Goal: Task Accomplishment & Management: Complete application form

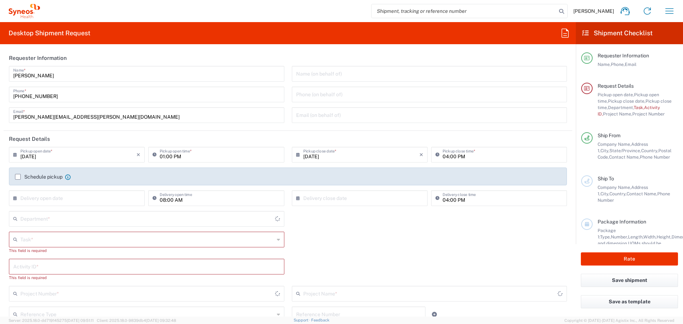
type input "[GEOGRAPHIC_DATA]"
type input "4510"
drag, startPoint x: 19, startPoint y: 177, endPoint x: 32, endPoint y: 168, distance: 15.7
click at [19, 177] on label "Schedule pickup" at bounding box center [38, 177] width 47 height 6
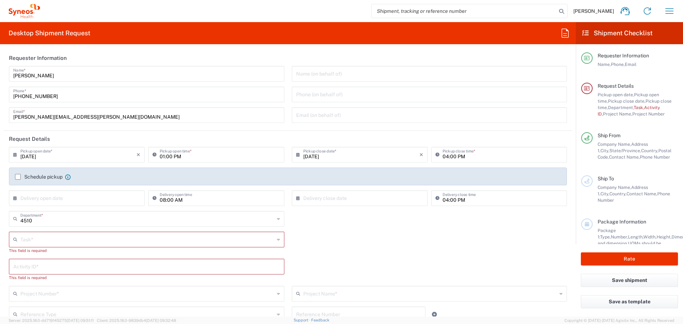
click at [18, 177] on input "Schedule pickup" at bounding box center [18, 177] width 0 height 0
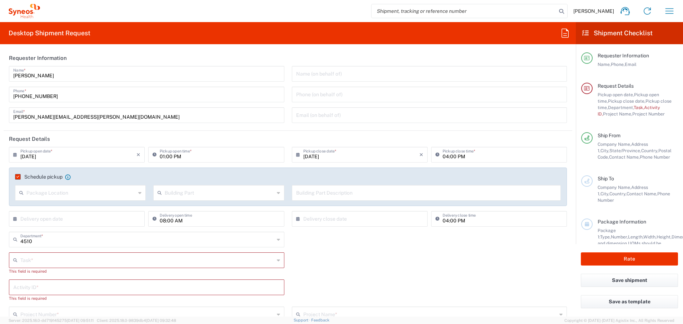
type input "Syneos Health Canada LP- [GEOGRAPHIC_DATA]"
click at [442, 157] on input "04:00 PM" at bounding box center [502, 154] width 120 height 12
type input "05:00 PM"
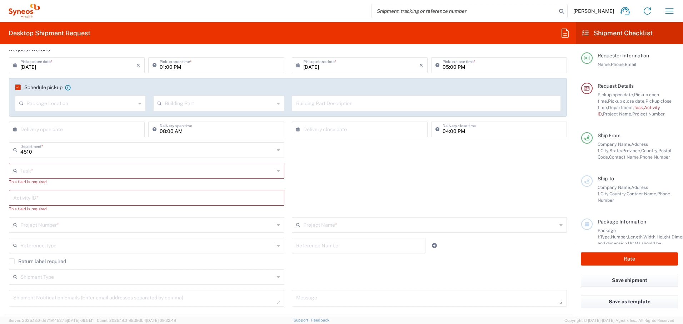
scroll to position [158, 0]
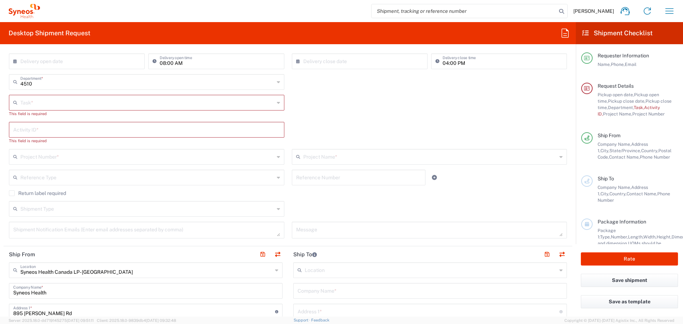
click at [84, 101] on input "text" at bounding box center [147, 102] width 254 height 12
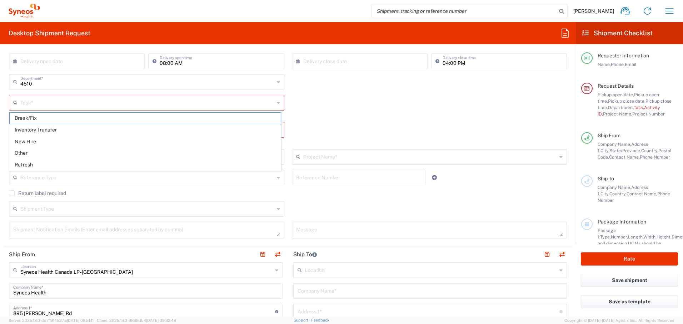
click at [82, 119] on span "Break/Fix" at bounding box center [145, 118] width 271 height 11
type input "Break/Fix"
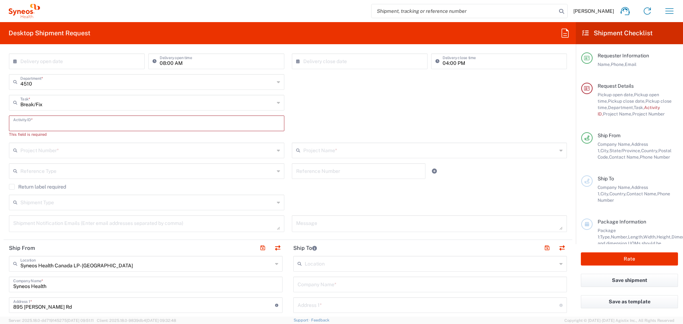
click at [72, 124] on input "text" at bounding box center [146, 123] width 267 height 12
paste input "INC2648049"
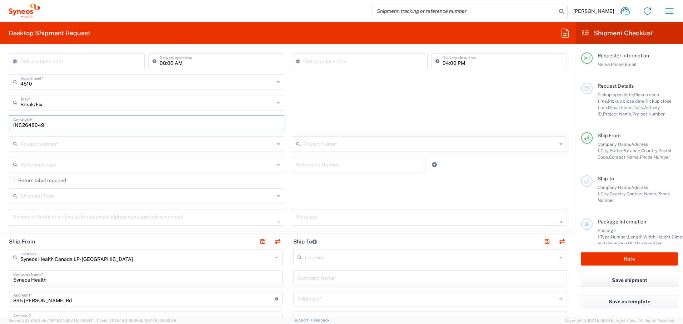
type input "INC2648049"
click at [200, 145] on input "text" at bounding box center [147, 143] width 254 height 12
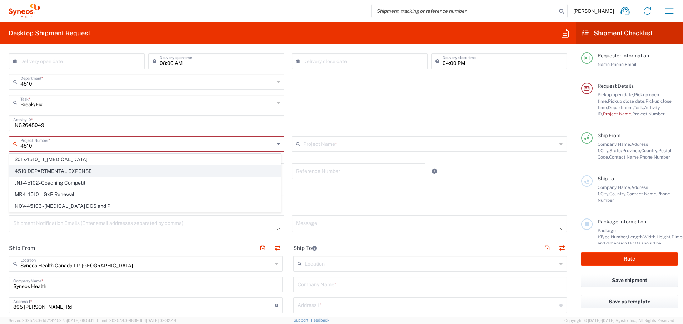
click at [117, 170] on span "4510 DEPARTMENTAL EXPENSE" at bounding box center [145, 171] width 271 height 11
type input "4510 DEPARTMENTAL EXPENSE"
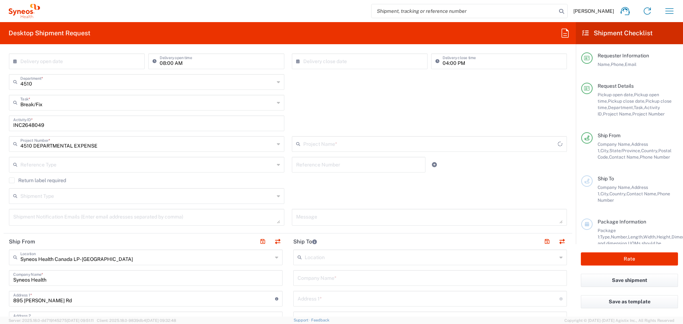
type input "4510 DEPARTMENTAL EXPENSE"
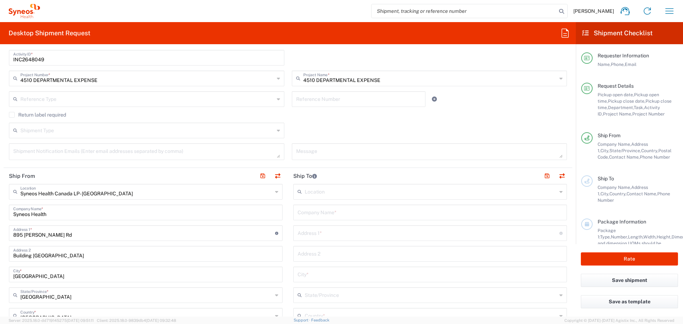
scroll to position [225, 0]
click at [12, 114] on label "Return label required" at bounding box center [37, 114] width 57 height 6
click at [12, 114] on input "Return label required" at bounding box center [12, 114] width 0 height 0
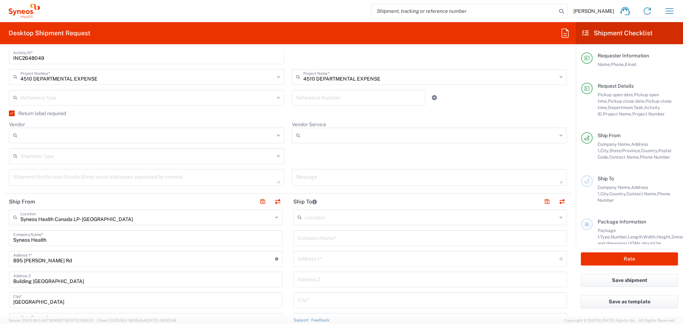
click at [64, 98] on input "text" at bounding box center [147, 97] width 254 height 12
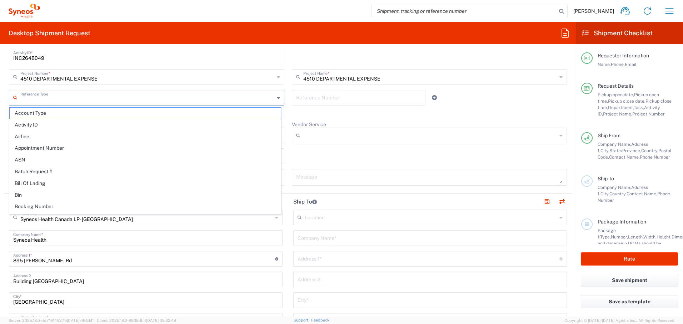
click at [284, 114] on agx-checkbox-control "Return label required" at bounding box center [288, 114] width 558 height 6
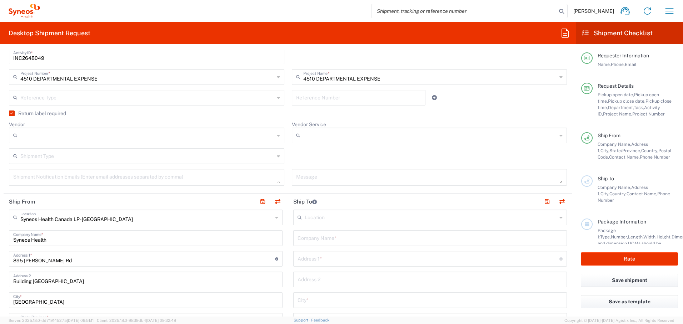
click at [91, 135] on input "Vendor" at bounding box center [147, 135] width 254 height 11
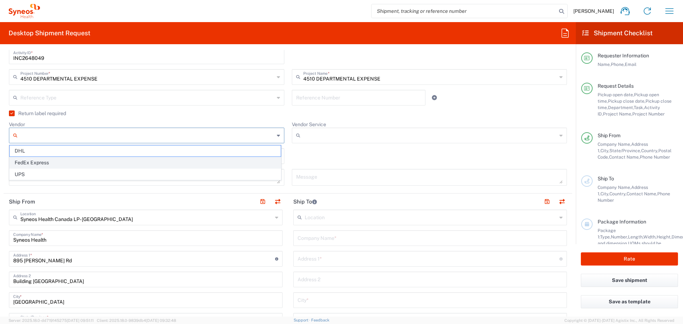
click at [89, 163] on span "FedEx Express" at bounding box center [145, 162] width 271 height 11
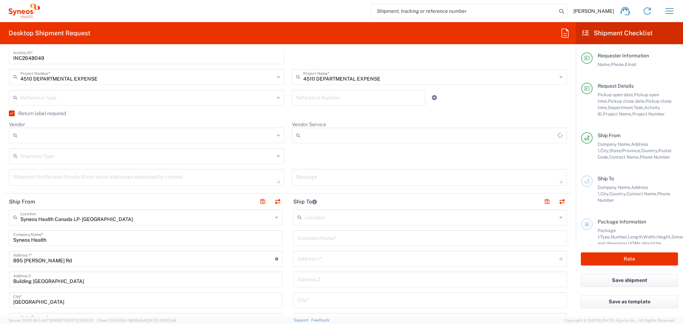
type input "FedEx Express"
click at [86, 155] on input "text" at bounding box center [147, 156] width 254 height 12
click at [85, 182] on span "Regular" at bounding box center [145, 183] width 271 height 11
type input "Regular"
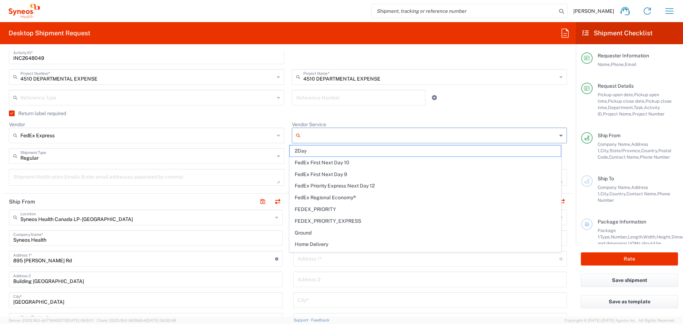
click at [310, 136] on input "Vendor Service" at bounding box center [430, 135] width 254 height 11
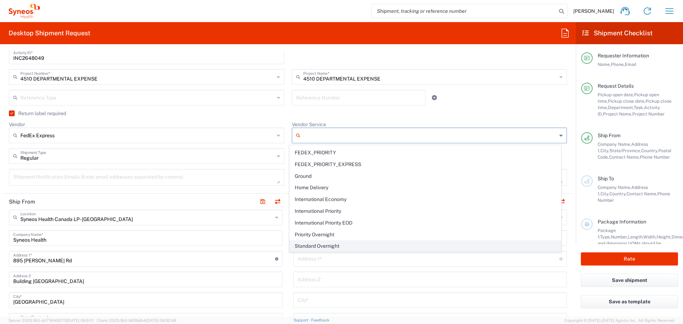
click at [341, 245] on span "Standard Overnight" at bounding box center [424, 246] width 271 height 11
type input "Standard Overnight"
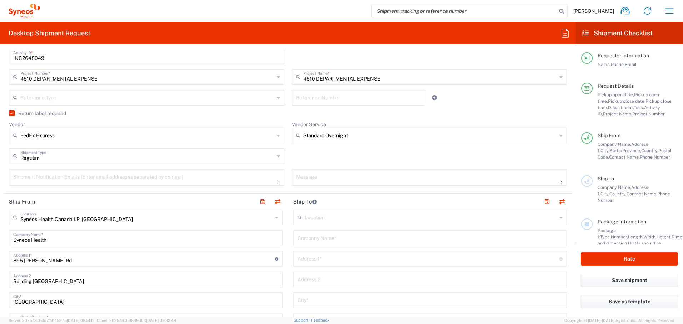
click at [288, 173] on div "Message" at bounding box center [429, 180] width 283 height 22
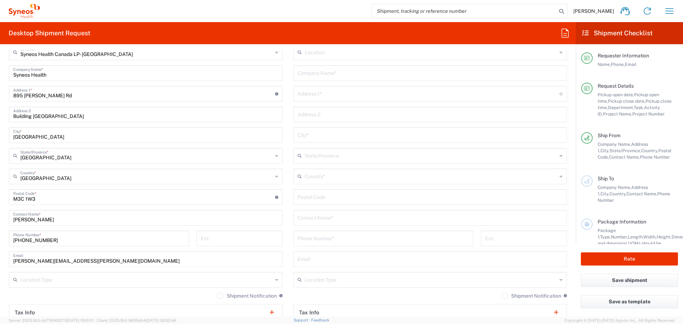
scroll to position [393, 0]
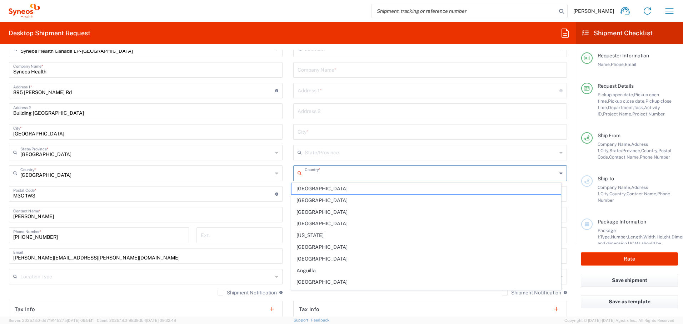
click at [311, 172] on input "text" at bounding box center [430, 173] width 252 height 12
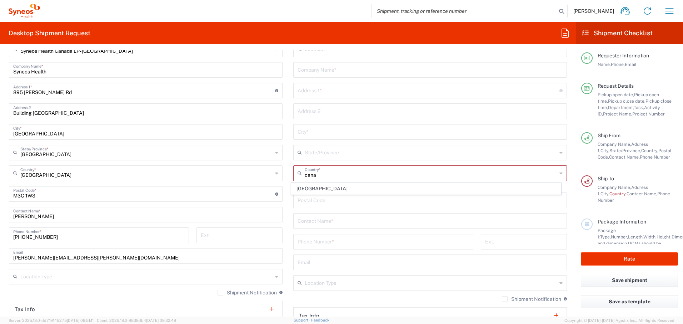
click at [304, 190] on span "[GEOGRAPHIC_DATA]" at bounding box center [426, 188] width 270 height 11
type input "[GEOGRAPHIC_DATA]"
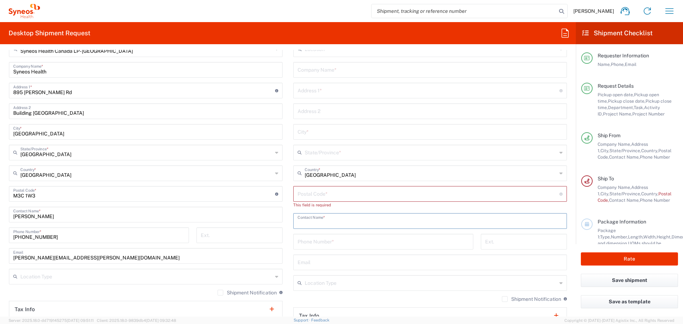
click at [322, 225] on input "text" at bounding box center [429, 221] width 265 height 12
paste input "[PERSON_NAME]"
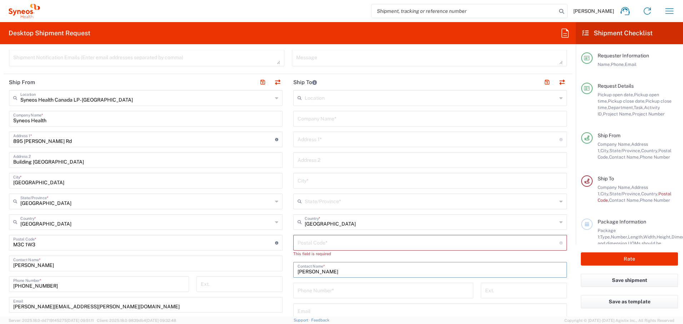
scroll to position [343, 0]
type input "[PERSON_NAME]"
click at [307, 119] on input "text" at bounding box center [429, 120] width 265 height 12
paste input "[PERSON_NAME]"
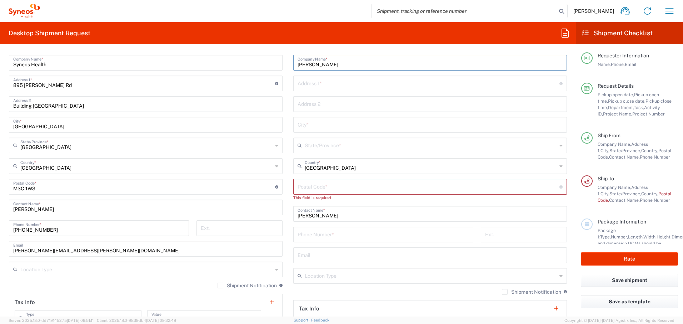
scroll to position [412, 0]
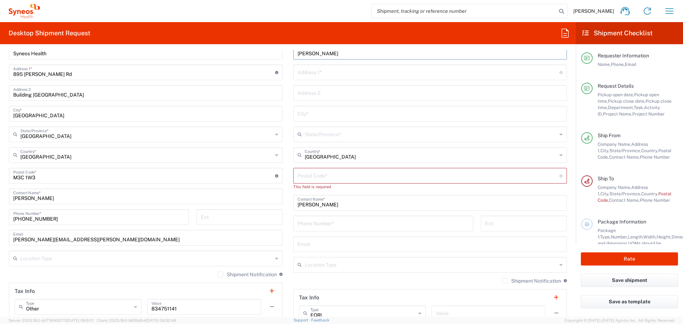
type input "[PERSON_NAME]"
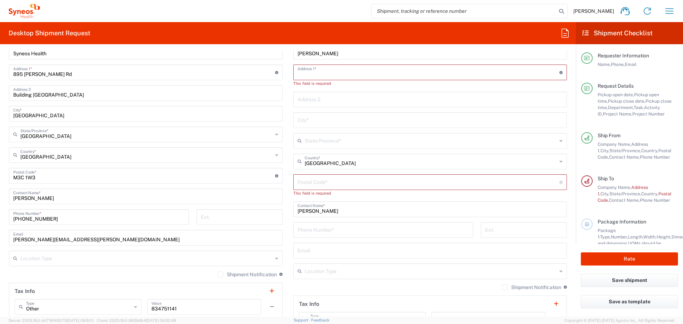
paste input "[STREET_ADDRESS]"
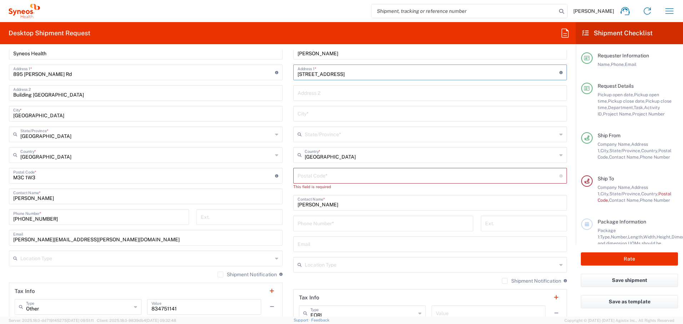
type input "[STREET_ADDRESS]"
type input "[GEOGRAPHIC_DATA]"
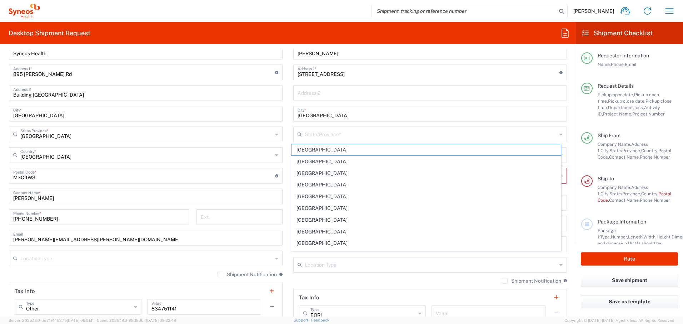
click at [320, 151] on span "[GEOGRAPHIC_DATA]" at bounding box center [426, 150] width 270 height 11
type input "[GEOGRAPHIC_DATA]"
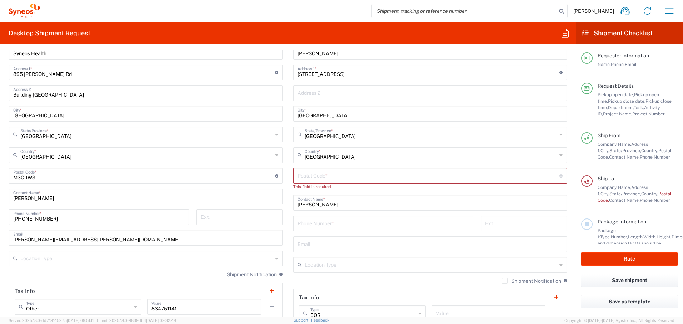
click at [312, 172] on input "undefined" at bounding box center [428, 175] width 262 height 12
paste input "T3G5E5"
type input "T3G 5E5"
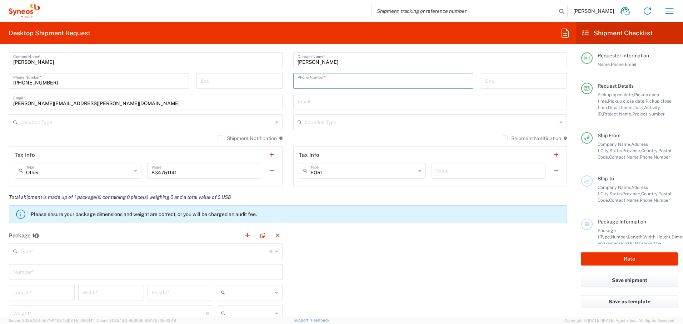
scroll to position [551, 0]
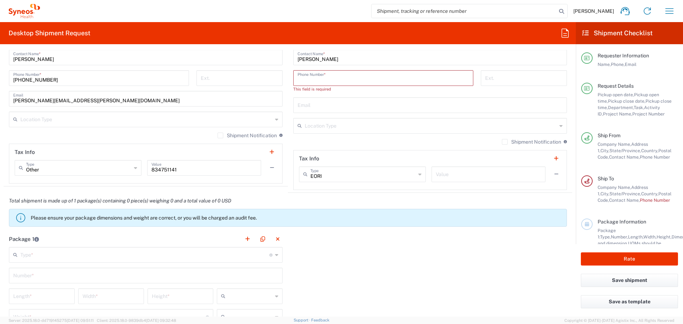
paste input "4037080137"
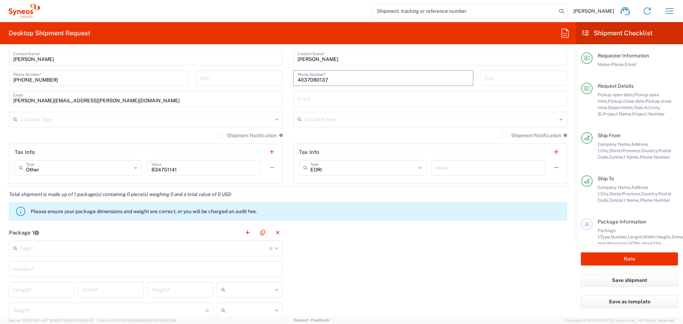
type input "4037080137"
click at [314, 98] on input "text" at bounding box center [429, 98] width 265 height 12
paste input "[EMAIL_ADDRESS][DOMAIN_NAME]"
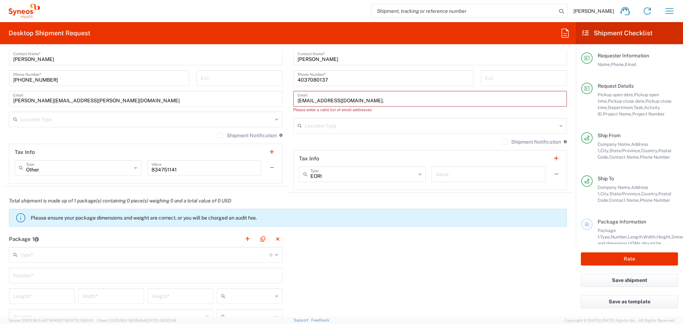
paste input "[PERSON_NAME][EMAIL_ADDRESS][PERSON_NAME][DOMAIN_NAME]"
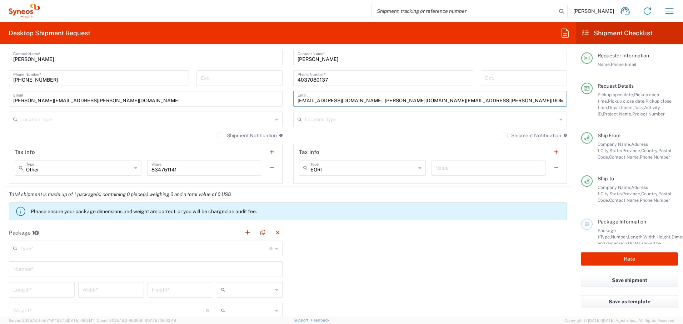
type input "[EMAIL_ADDRESS][DOMAIN_NAME], [PERSON_NAME][DOMAIN_NAME][EMAIL_ADDRESS][PERSON_…"
click at [328, 119] on input "text" at bounding box center [430, 119] width 252 height 12
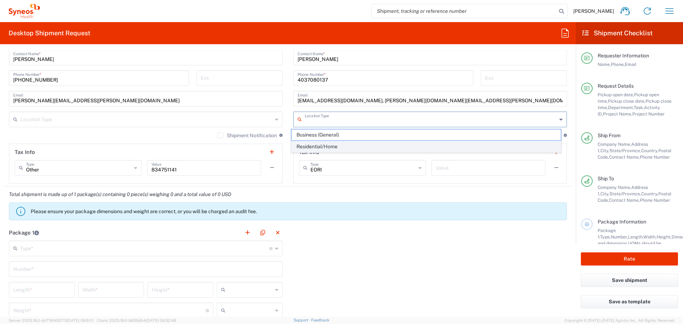
click at [327, 147] on span "Residential/Home" at bounding box center [426, 146] width 270 height 11
type input "Residential/Home"
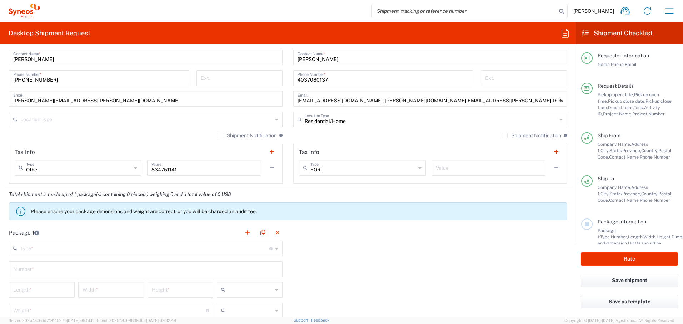
click at [512, 137] on label "Shipment Notification" at bounding box center [531, 136] width 59 height 6
click at [504, 136] on input "Shipment Notification" at bounding box center [504, 136] width 0 height 0
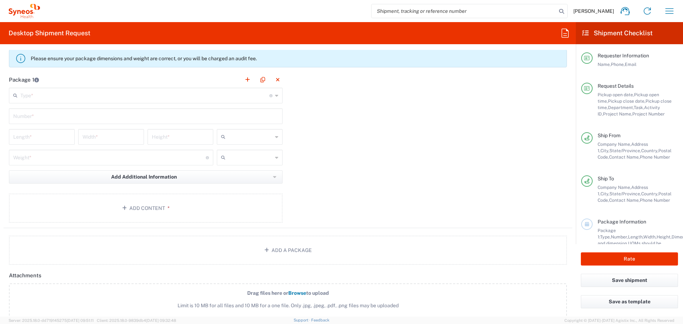
scroll to position [706, 0]
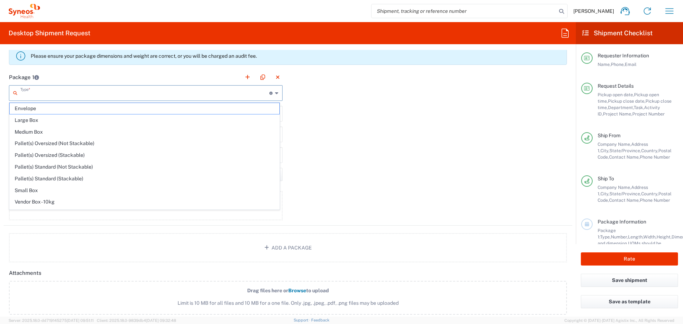
click at [157, 95] on input "text" at bounding box center [144, 92] width 249 height 12
click at [144, 132] on span "Medium Box" at bounding box center [145, 132] width 270 height 11
type input "Medium Box"
type input "13"
type input "11.5"
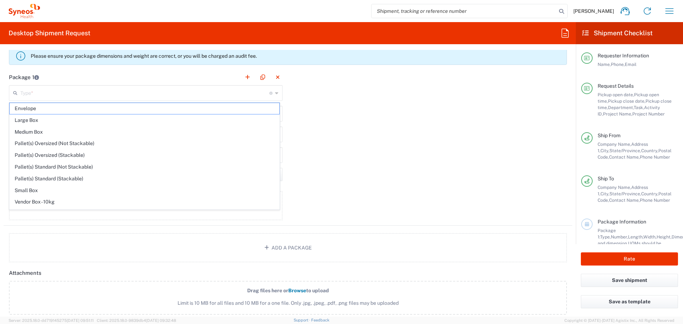
type input "2.5"
type input "in"
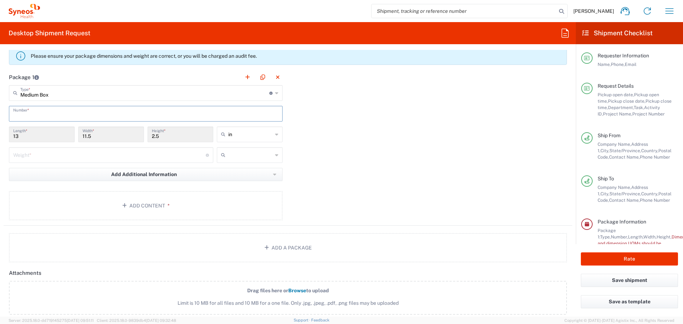
click at [102, 111] on input "text" at bounding box center [145, 113] width 265 height 12
type input "1"
click at [62, 157] on input "number" at bounding box center [109, 154] width 192 height 12
type input "7"
click at [235, 185] on span "lbs" at bounding box center [247, 182] width 64 height 11
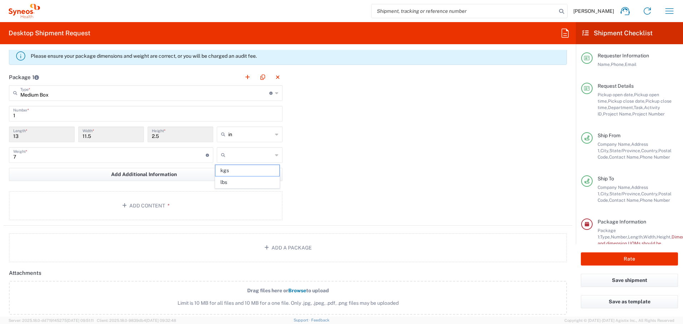
type input "lbs"
click at [150, 205] on button "Add Content *" at bounding box center [145, 205] width 273 height 29
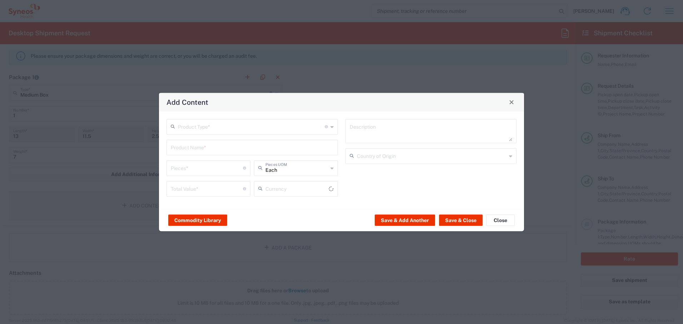
type input "US Dollar"
click at [236, 124] on input "text" at bounding box center [251, 126] width 147 height 12
click at [232, 152] on span "General Commodity" at bounding box center [252, 153] width 170 height 11
type input "General Commodity"
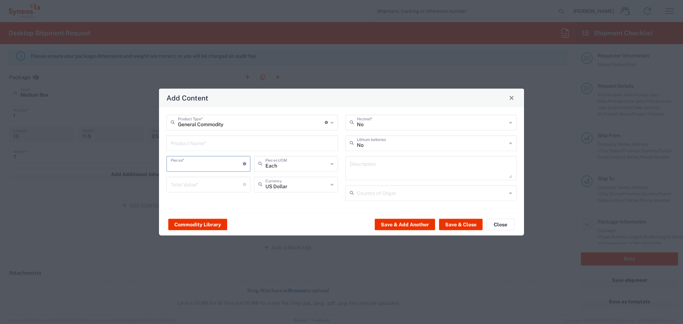
click at [202, 163] on input "number" at bounding box center [207, 163] width 72 height 12
type input "1"
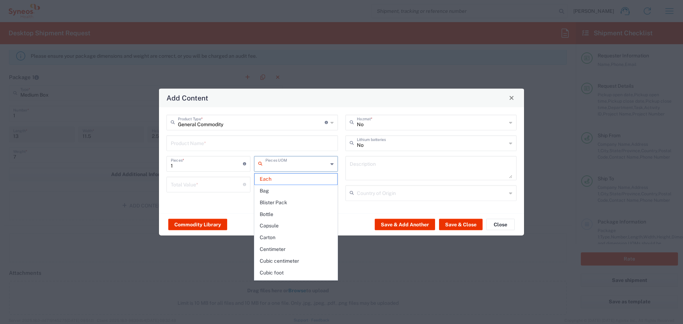
drag, startPoint x: 278, startPoint y: 180, endPoint x: 260, endPoint y: 182, distance: 18.6
click at [278, 181] on span "Each" at bounding box center [296, 179] width 82 height 11
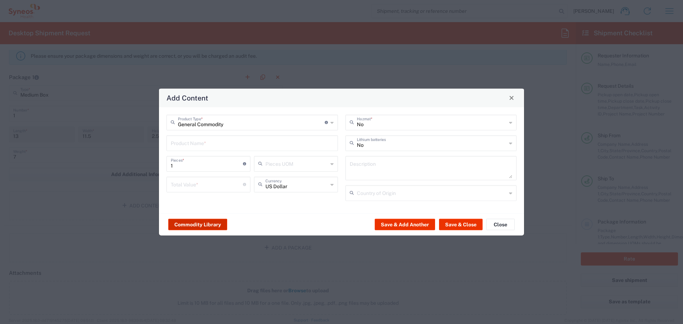
click at [200, 219] on button "Commodity Library" at bounding box center [197, 224] width 59 height 11
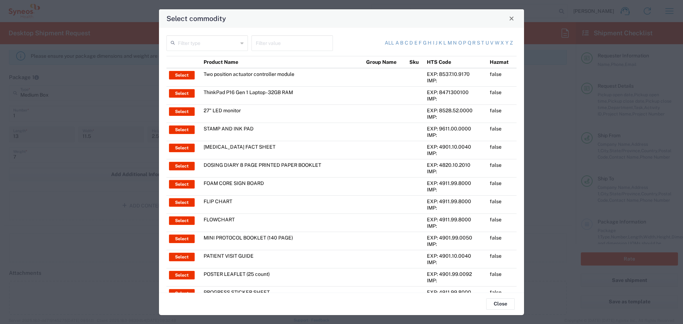
click at [206, 43] on input "text" at bounding box center [208, 42] width 60 height 12
drag, startPoint x: 203, startPoint y: 57, endPoint x: 216, endPoint y: 53, distance: 12.9
click at [204, 57] on span "Product Name" at bounding box center [206, 58] width 79 height 11
type input "Product Name"
click at [267, 38] on input "text" at bounding box center [292, 42] width 73 height 12
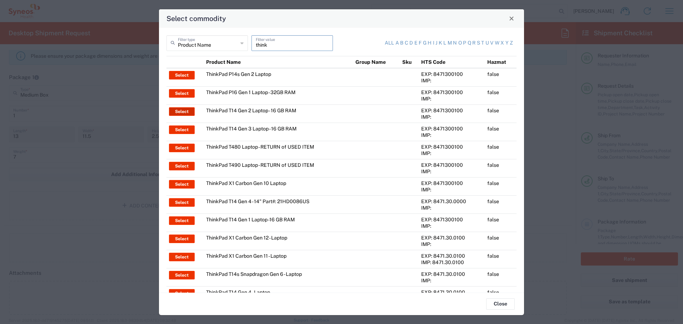
type input "think"
click at [177, 110] on button "Select" at bounding box center [182, 111] width 26 height 9
type input "ThinkPad T14 Gen 2 Laptop - 16 GB RAM"
type input "Each"
type textarea "Intel Core i7-1156G7 vProÂ® Processor - 14"- 16 GB RAM - 512 GB SSD"
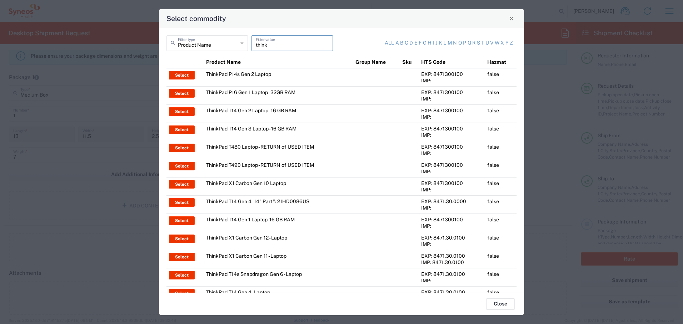
type input "[GEOGRAPHIC_DATA]"
type input "Yes"
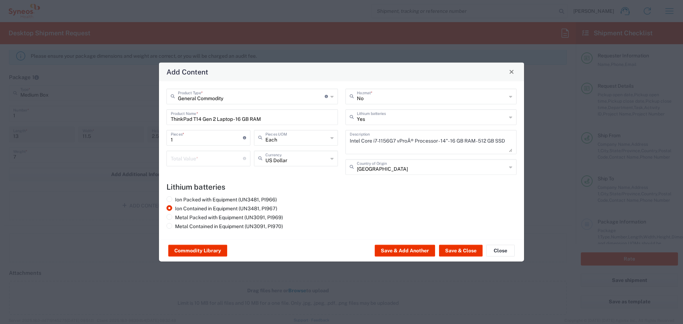
click at [195, 155] on input "number" at bounding box center [207, 158] width 72 height 12
type input "1700"
click at [450, 249] on button "Save & Close" at bounding box center [461, 250] width 44 height 11
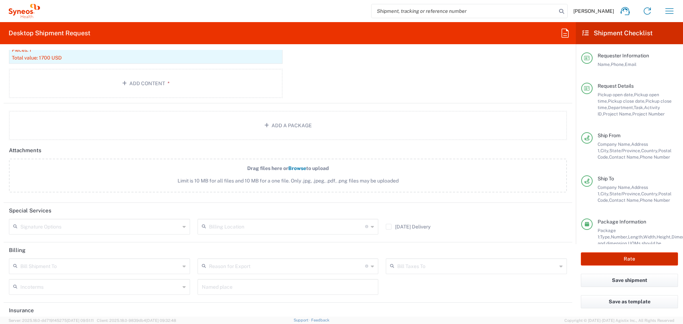
scroll to position [874, 0]
click at [621, 259] on button "Rate" at bounding box center [628, 259] width 97 height 13
type input "4510 DEPARTMENTAL EXPENSE"
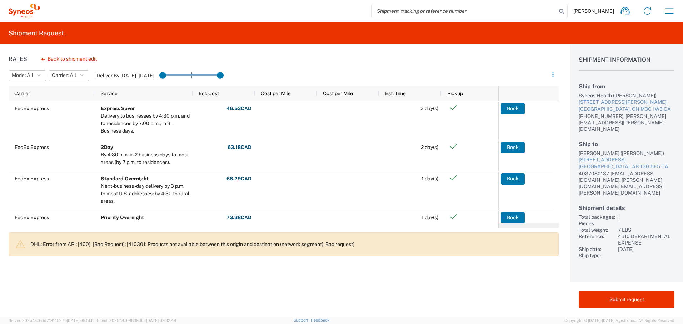
click at [582, 150] on div "[PERSON_NAME] ([PERSON_NAME])" at bounding box center [626, 153] width 96 height 6
drag, startPoint x: 582, startPoint y: 146, endPoint x: 604, endPoint y: 145, distance: 21.8
click at [583, 150] on div "[PERSON_NAME] ([PERSON_NAME])" at bounding box center [626, 153] width 96 height 6
click at [601, 150] on div "[PERSON_NAME] ([PERSON_NAME])" at bounding box center [626, 153] width 96 height 6
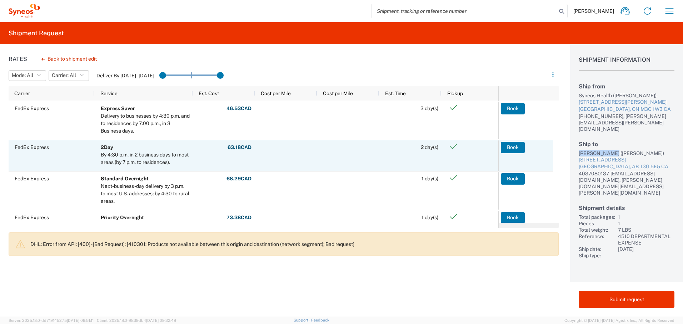
copy div "[PERSON_NAME]"
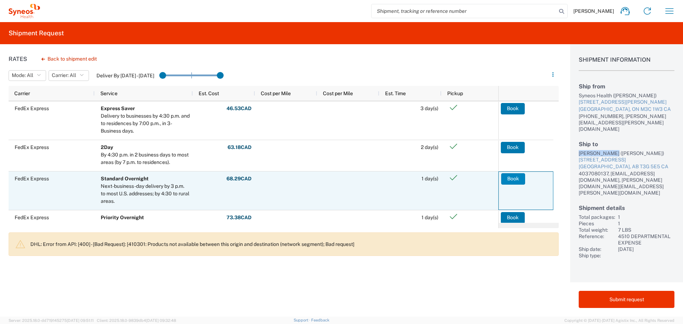
click at [513, 177] on button "Book" at bounding box center [513, 178] width 24 height 11
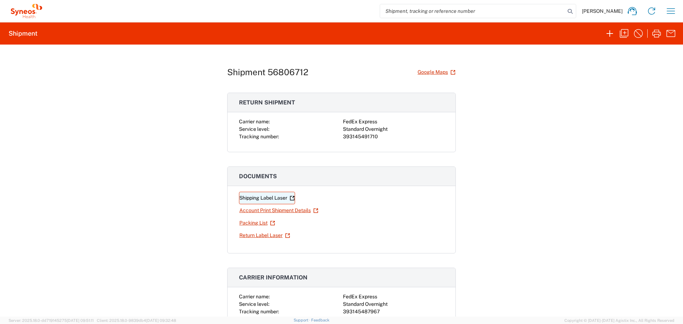
click at [253, 199] on link "Shipping Label Laser" at bounding box center [267, 198] width 56 height 12
click at [257, 237] on link "Return Label Laser" at bounding box center [264, 236] width 51 height 12
click at [167, 66] on div "Shipment 56806712 Google Maps Return shipment Carrier name: FedEx Express Servi…" at bounding box center [341, 181] width 683 height 272
